Goal: Navigation & Orientation: Find specific page/section

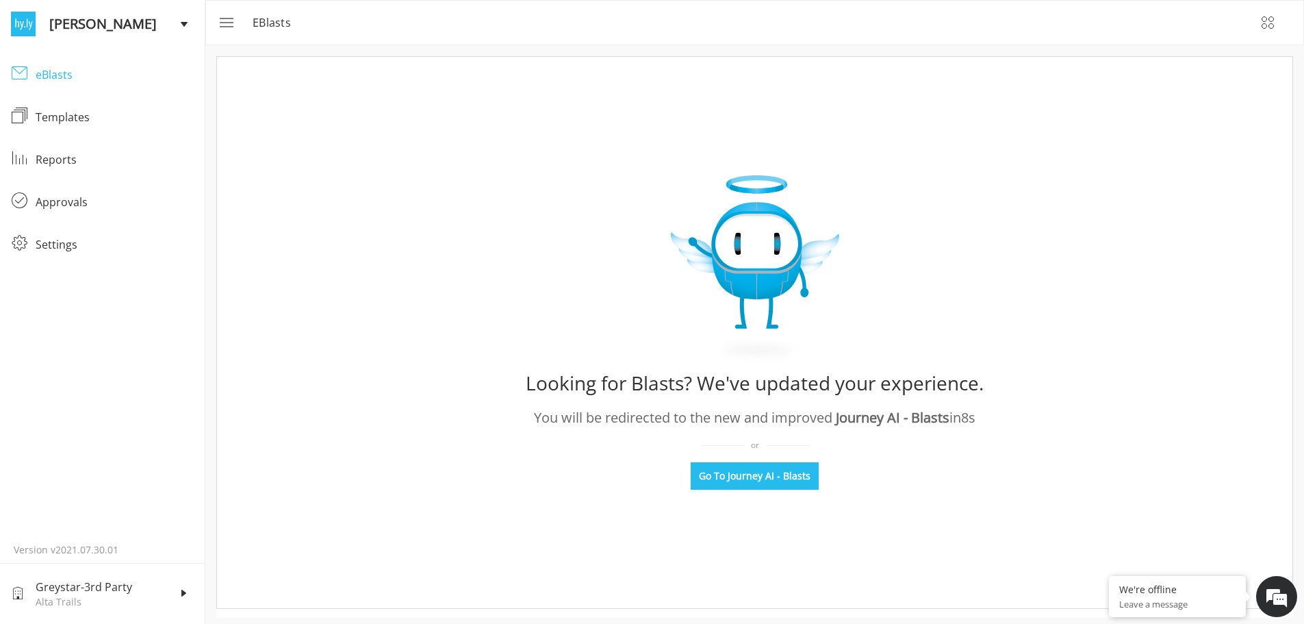
click at [79, 77] on div "eBlasts" at bounding box center [115, 74] width 158 height 16
click at [84, 121] on div "Templates" at bounding box center [115, 117] width 158 height 16
click at [64, 120] on div "Templates" at bounding box center [115, 117] width 158 height 16
